Goal: Navigation & Orientation: Find specific page/section

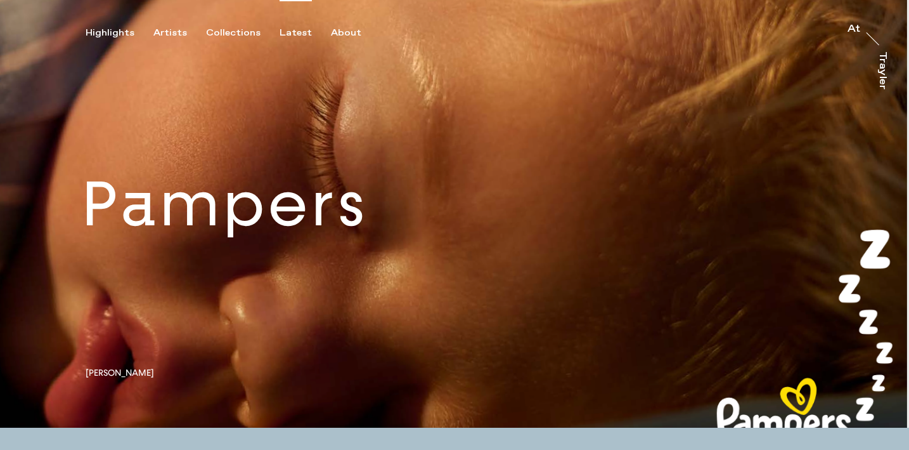
click at [295, 36] on div "Latest" at bounding box center [296, 32] width 32 height 11
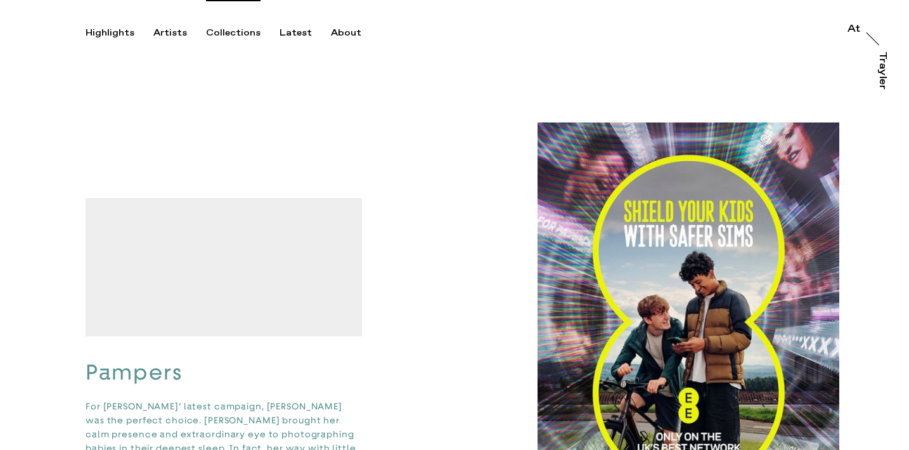
click at [242, 31] on div "Collections" at bounding box center [233, 32] width 55 height 11
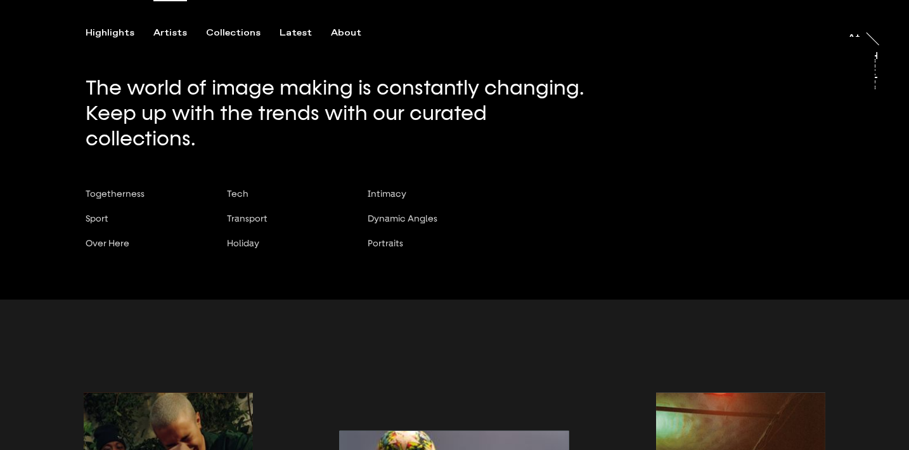
click at [166, 36] on div "Artists" at bounding box center [170, 32] width 34 height 11
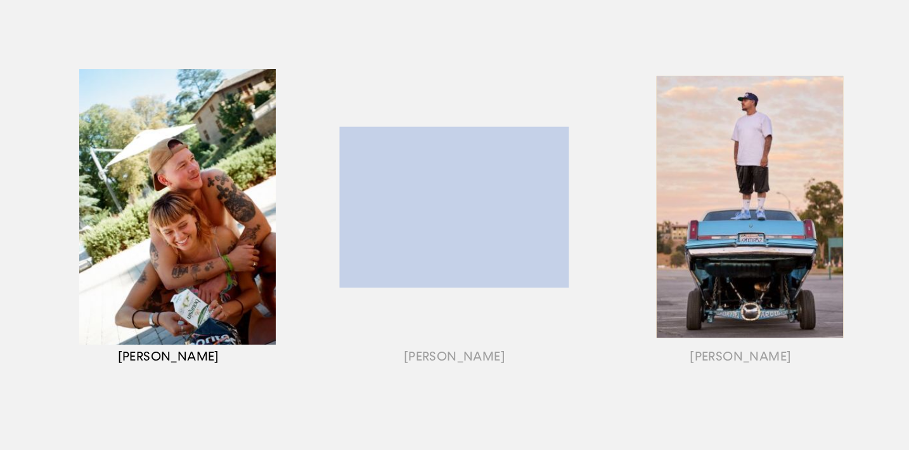
scroll to position [174, 0]
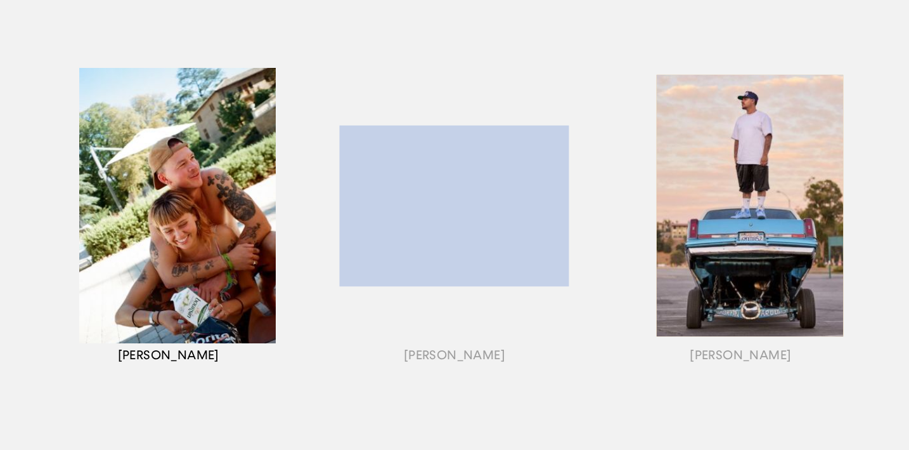
click at [145, 196] on div "button" at bounding box center [168, 221] width 286 height 396
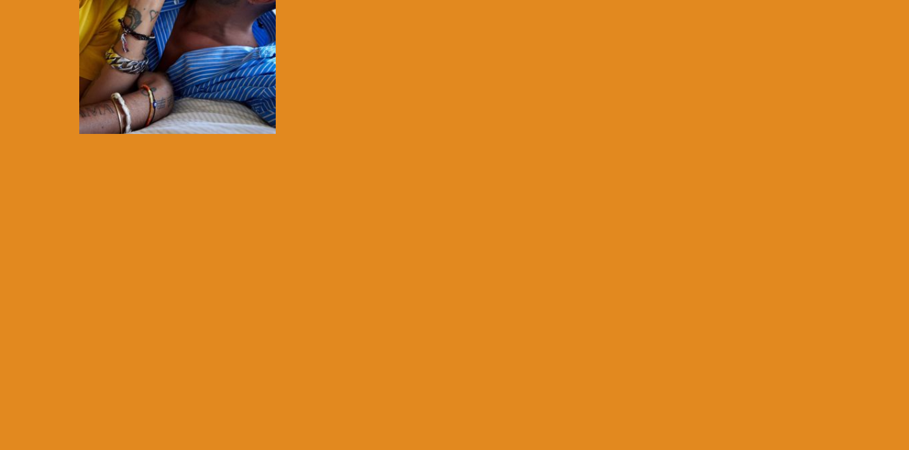
scroll to position [518, 0]
